Goal: Transaction & Acquisition: Purchase product/service

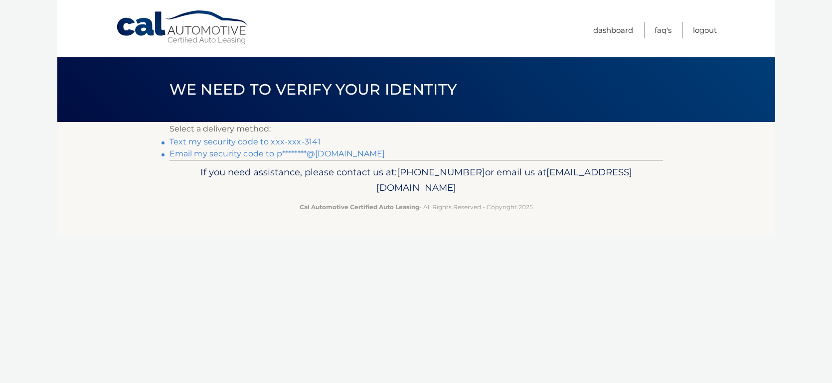
click at [208, 144] on link "Text my security code to xxx-xxx-3141" at bounding box center [246, 141] width 152 height 9
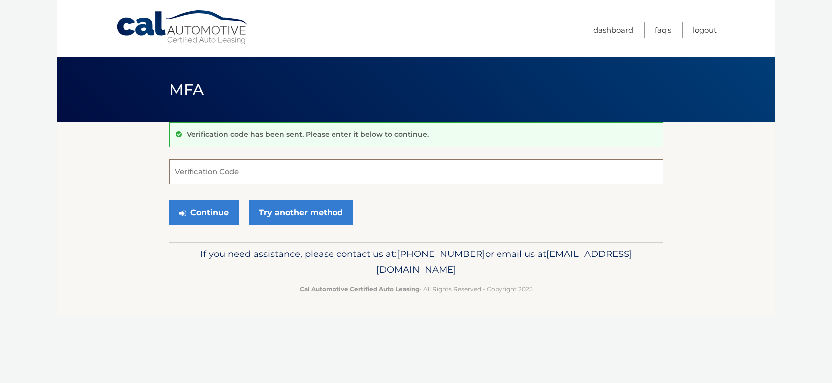
click at [181, 172] on input "Verification Code" at bounding box center [417, 172] width 494 height 25
type input "808506"
click at [216, 205] on button "Continue" at bounding box center [204, 212] width 69 height 25
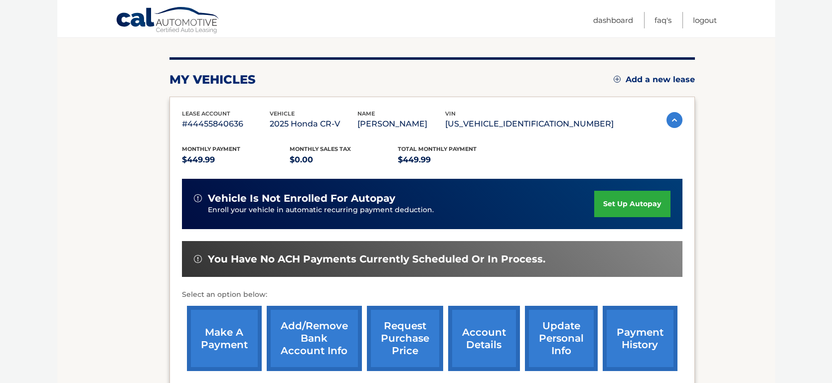
scroll to position [116, 0]
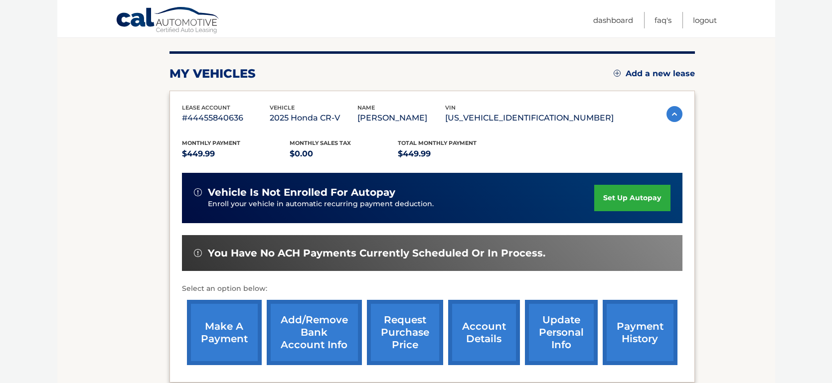
click at [236, 335] on link "make a payment" at bounding box center [224, 332] width 75 height 65
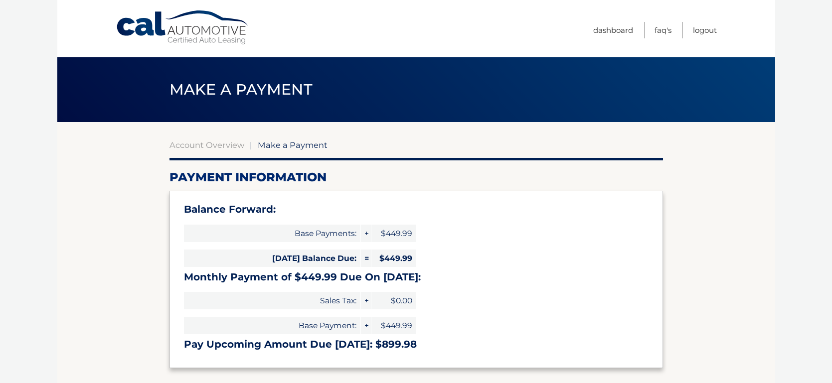
select select "Y2U4ODJiMmYtM2Q4ZC00ZmYzLTk2NGItNjIwZjUxOTY1NjY4"
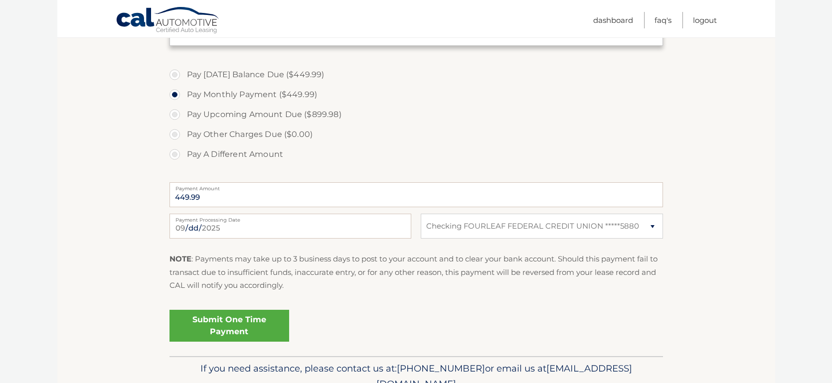
scroll to position [326, 0]
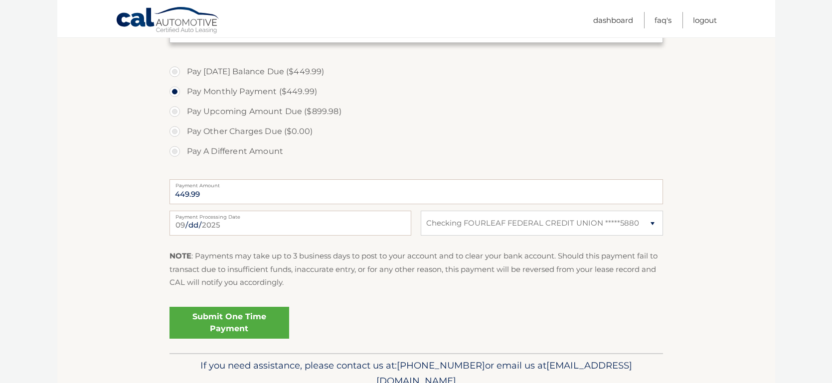
click at [241, 316] on link "Submit One Time Payment" at bounding box center [230, 323] width 120 height 32
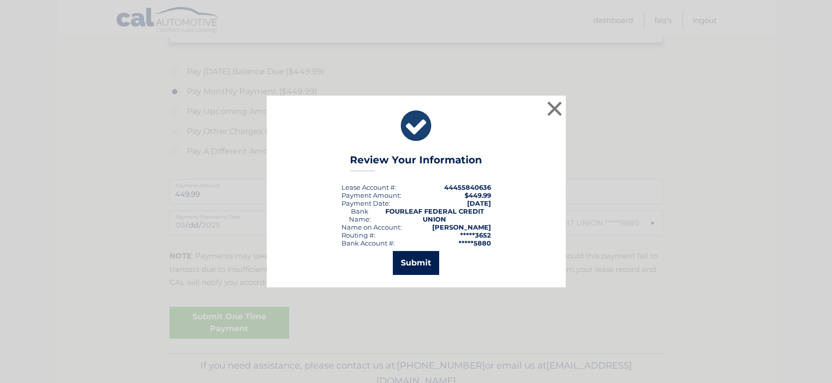
click at [417, 265] on button "Submit" at bounding box center [416, 263] width 46 height 24
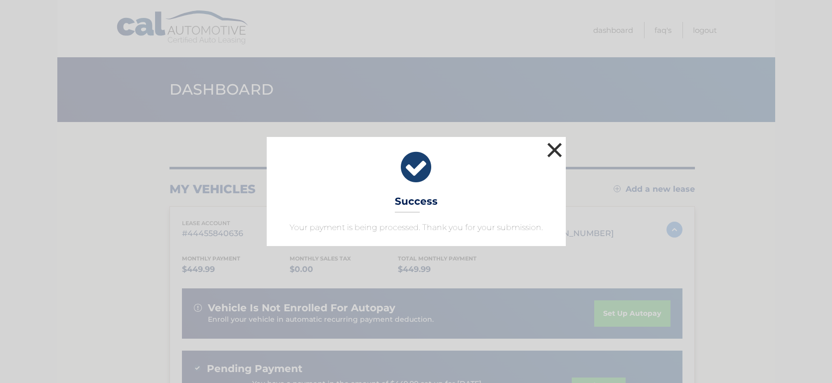
click at [559, 153] on button "×" at bounding box center [555, 150] width 20 height 20
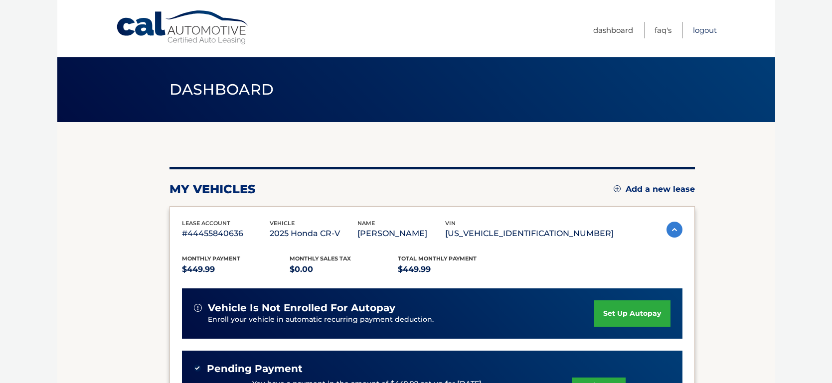
click at [711, 28] on link "Logout" at bounding box center [705, 30] width 24 height 16
